Goal: Task Accomplishment & Management: Use online tool/utility

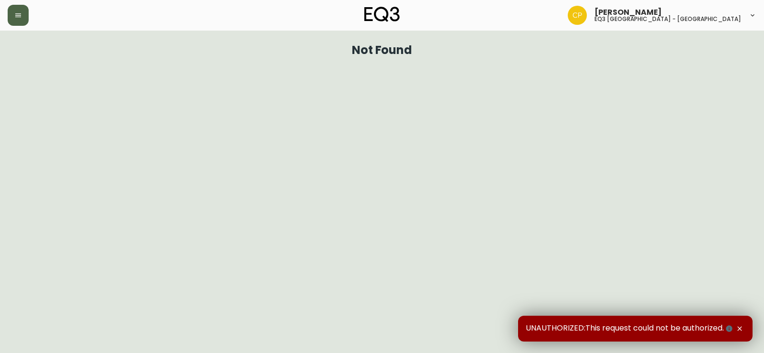
click at [11, 10] on button "button" at bounding box center [18, 15] width 21 height 21
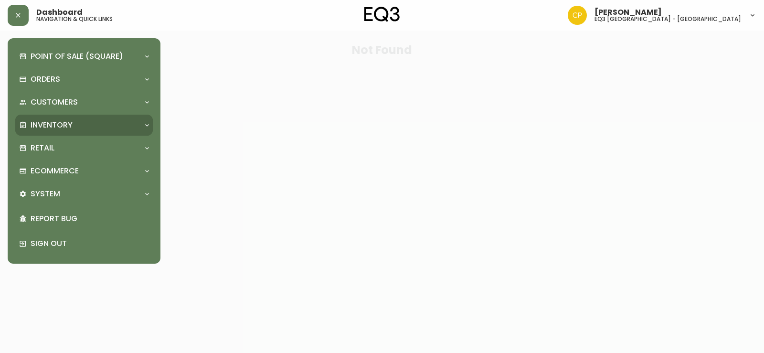
click at [76, 122] on div "Inventory" at bounding box center [79, 125] width 120 height 11
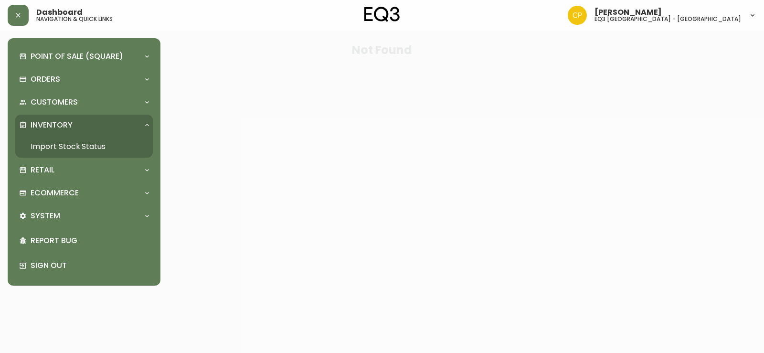
drag, startPoint x: 79, startPoint y: 145, endPoint x: 157, endPoint y: 90, distance: 95.6
click at [79, 144] on link "Import Stock Status" at bounding box center [84, 147] width 138 height 22
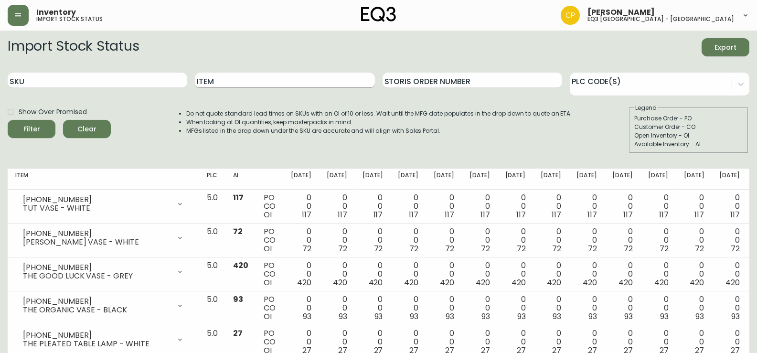
click at [216, 78] on input "Item" at bounding box center [285, 80] width 180 height 15
type input "BOOM"
click at [8, 120] on button "Filter" at bounding box center [32, 129] width 48 height 18
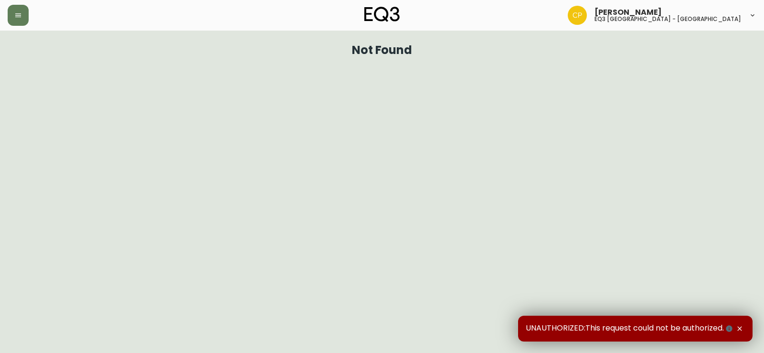
click at [28, 16] on button "button" at bounding box center [18, 15] width 21 height 21
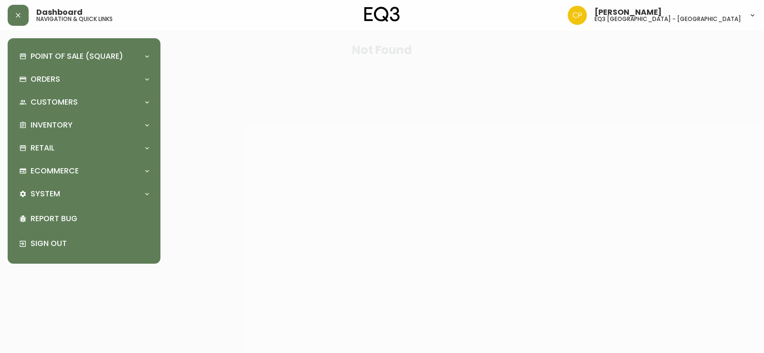
drag, startPoint x: 50, startPoint y: 129, endPoint x: 94, endPoint y: 114, distance: 45.9
click at [50, 129] on p "Inventory" at bounding box center [52, 125] width 42 height 11
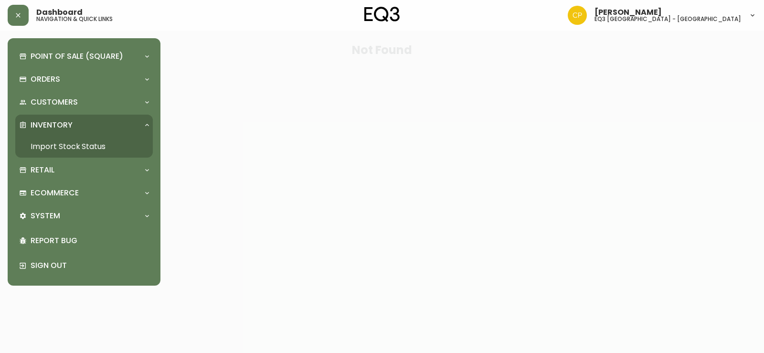
click at [106, 147] on link "Import Stock Status" at bounding box center [84, 147] width 138 height 22
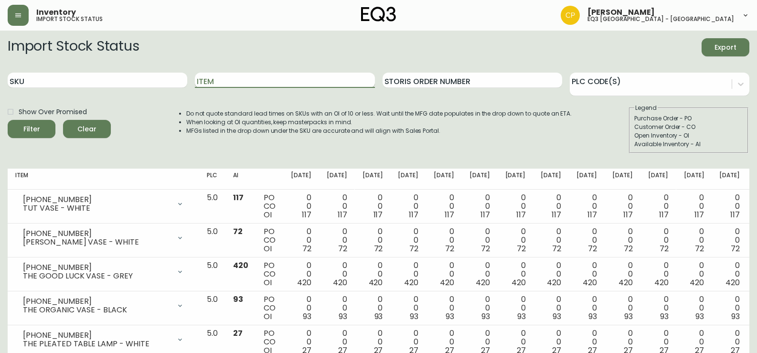
click at [227, 83] on input "Item" at bounding box center [285, 80] width 180 height 15
type input "truffle"
click at [8, 120] on button "Filter" at bounding box center [32, 129] width 48 height 18
